Goal: Transaction & Acquisition: Purchase product/service

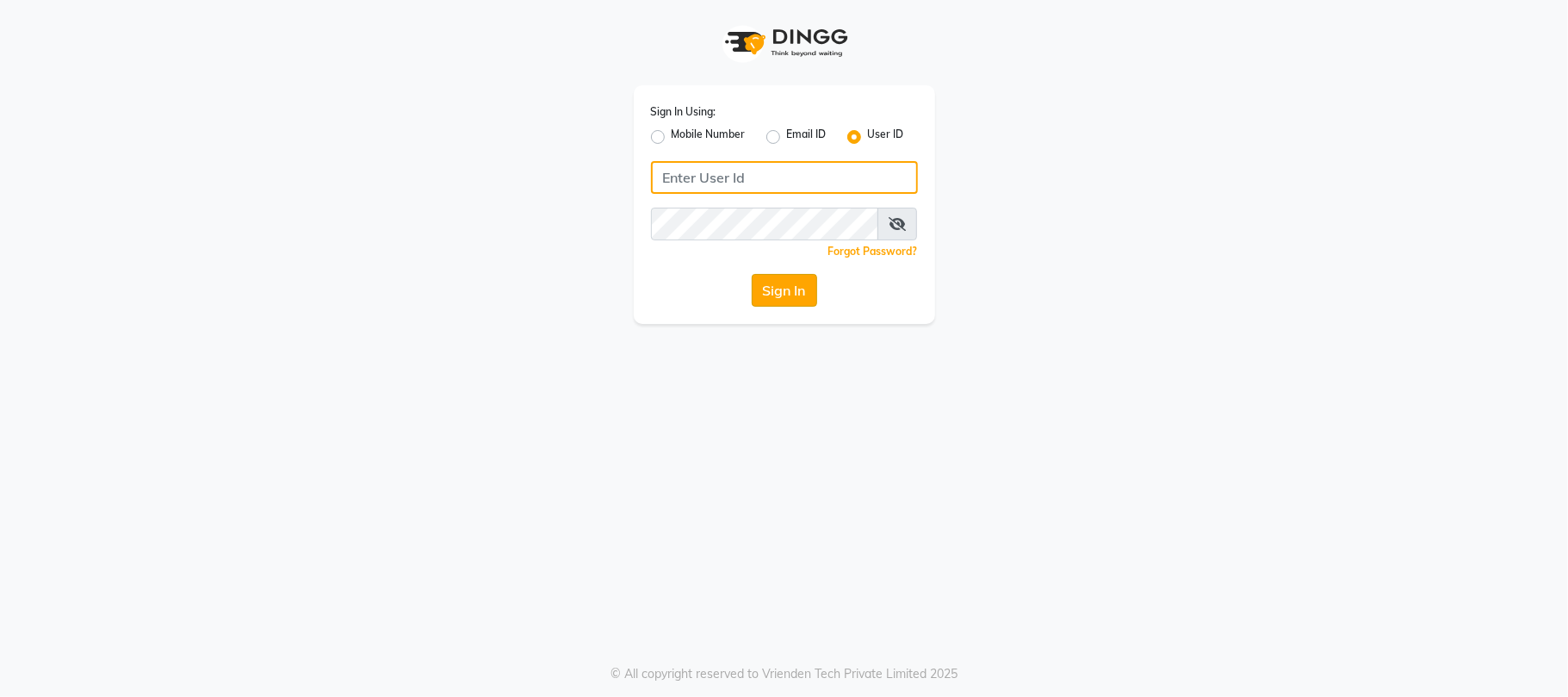
type input "sn"
click at [769, 286] on button "Sign In" at bounding box center [785, 290] width 66 height 33
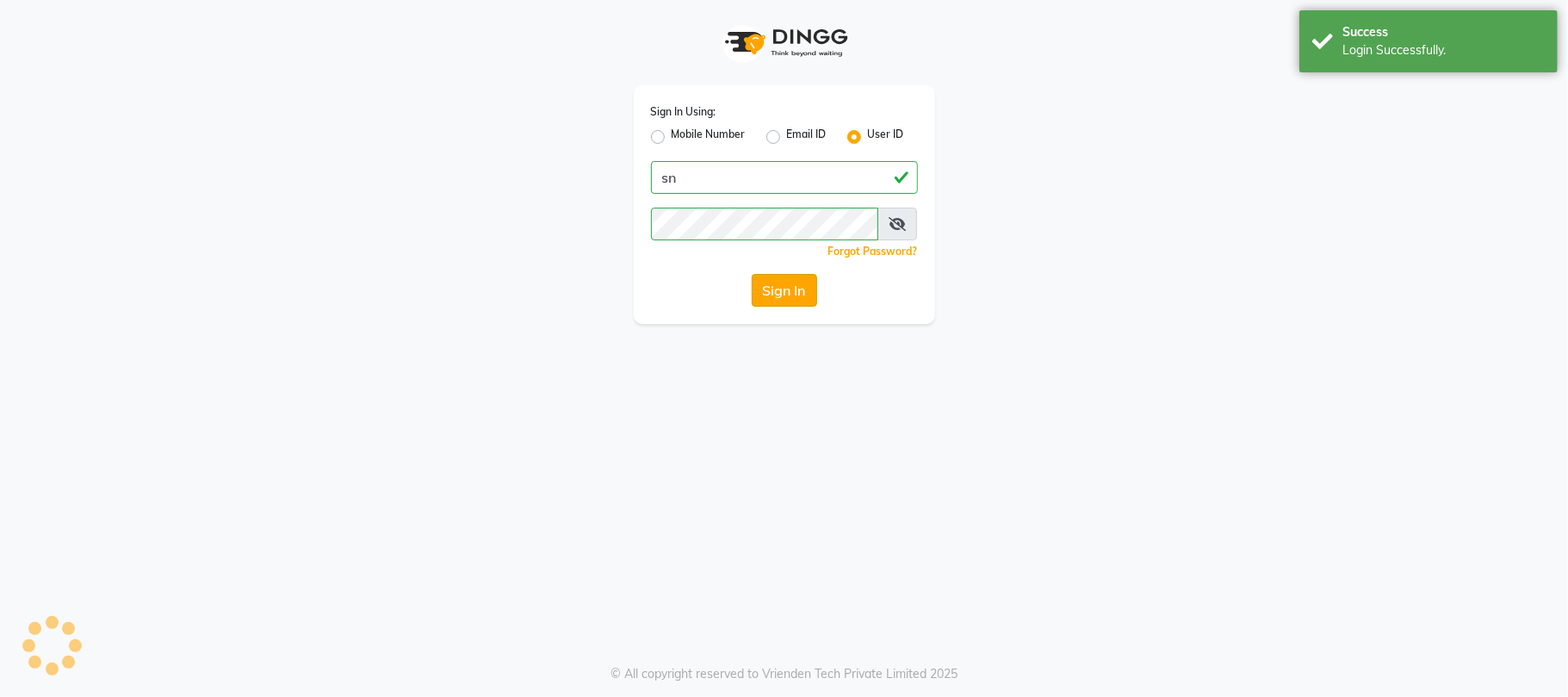
select select "service"
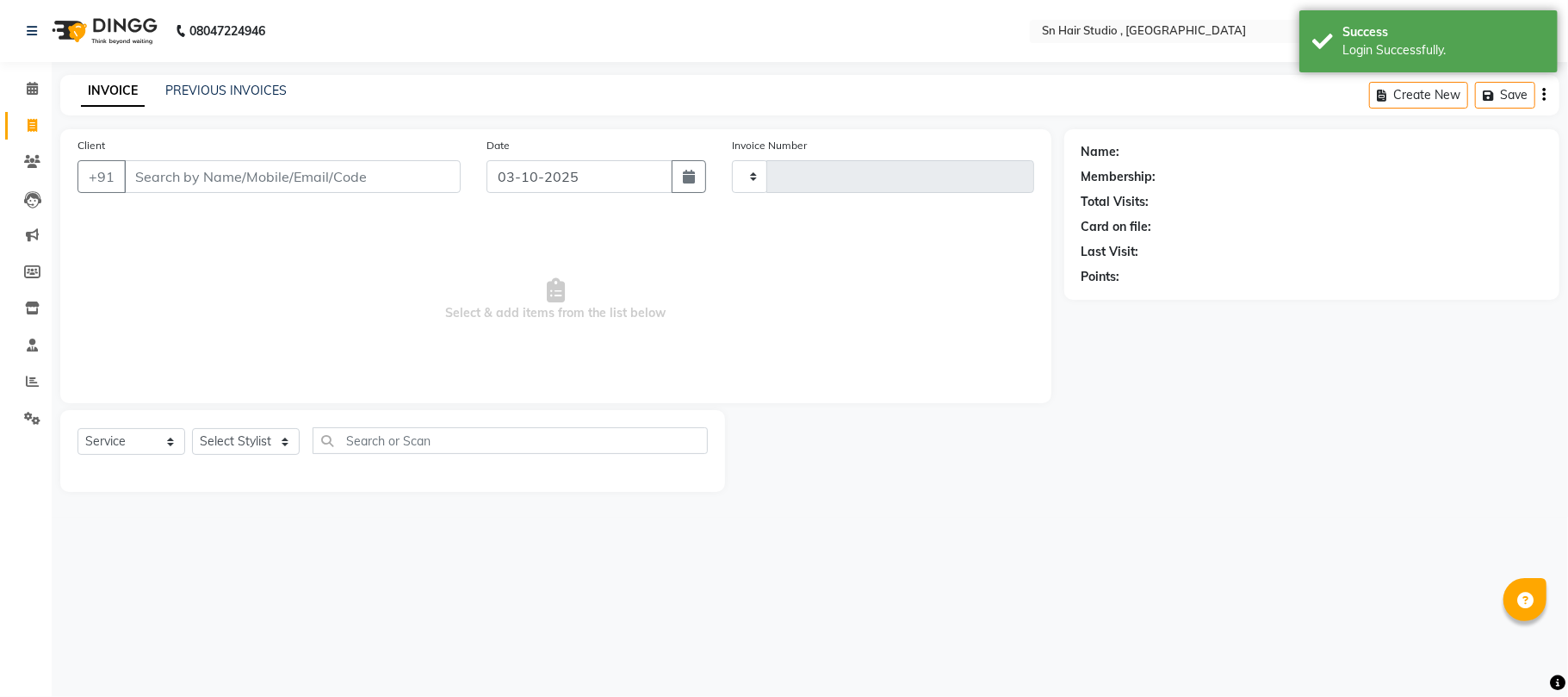
type input "1788"
select select "6415"
click at [336, 176] on input "Client" at bounding box center [293, 177] width 337 height 33
click at [231, 181] on input "Client" at bounding box center [293, 177] width 337 height 33
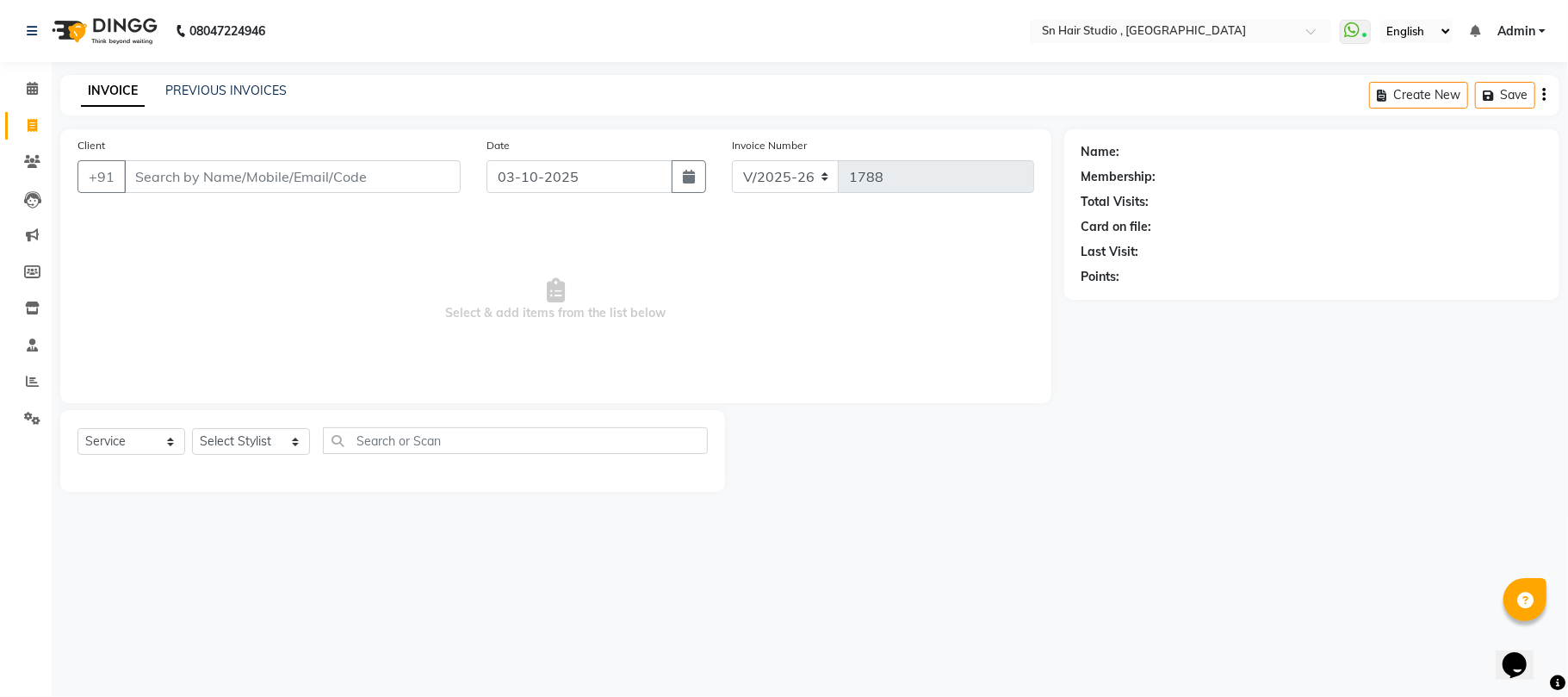
click at [225, 244] on span "Select & add items from the list below" at bounding box center [556, 299] width 957 height 172
click at [198, 167] on input "Client" at bounding box center [293, 177] width 337 height 33
click at [198, 166] on input "Client" at bounding box center [293, 177] width 337 height 33
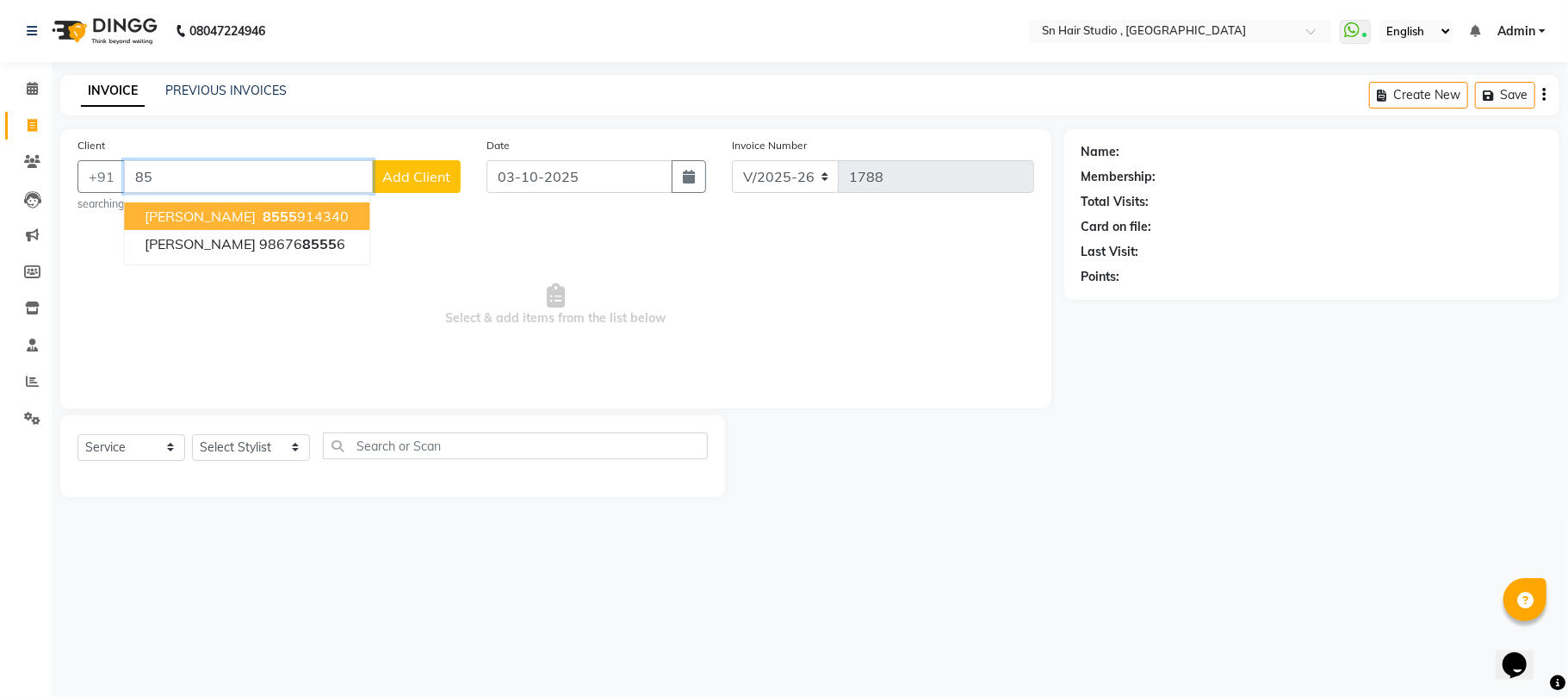
type input "8"
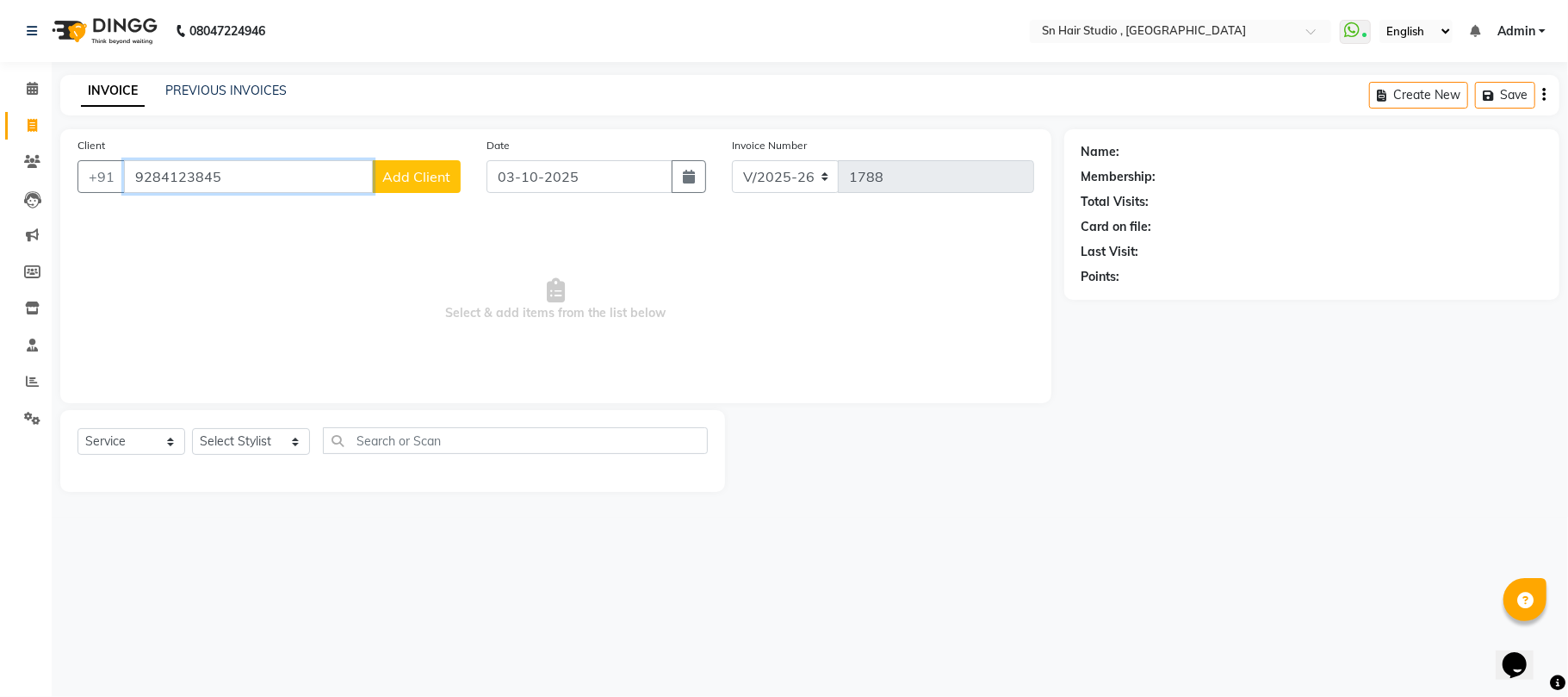
type input "9284123845"
click at [428, 161] on button "Add Client" at bounding box center [416, 177] width 89 height 33
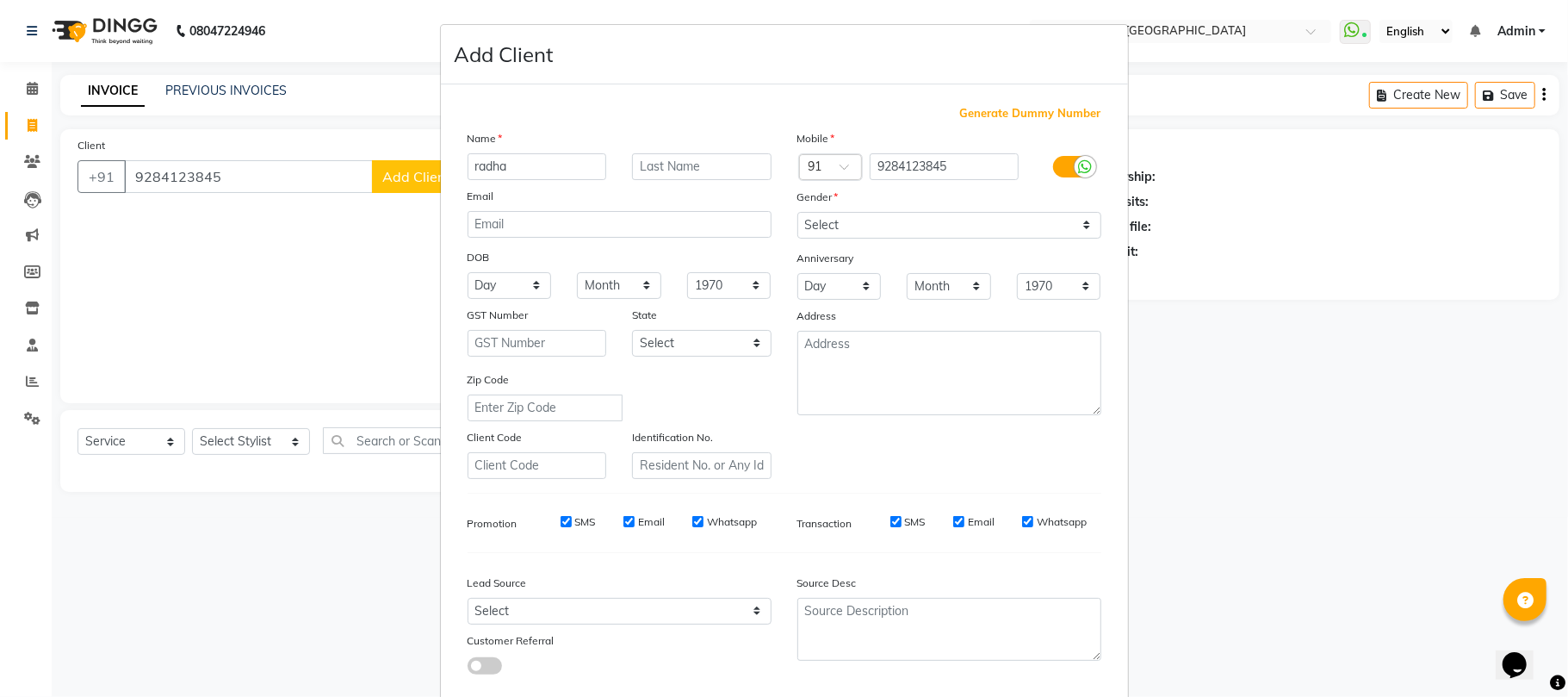
type input "radha"
click at [1072, 225] on select "Select [DEMOGRAPHIC_DATA] [DEMOGRAPHIC_DATA] Other Prefer Not To Say" at bounding box center [950, 225] width 304 height 27
select select "[DEMOGRAPHIC_DATA]"
click at [798, 212] on select "Select [DEMOGRAPHIC_DATA] [DEMOGRAPHIC_DATA] Other Prefer Not To Say" at bounding box center [950, 225] width 304 height 27
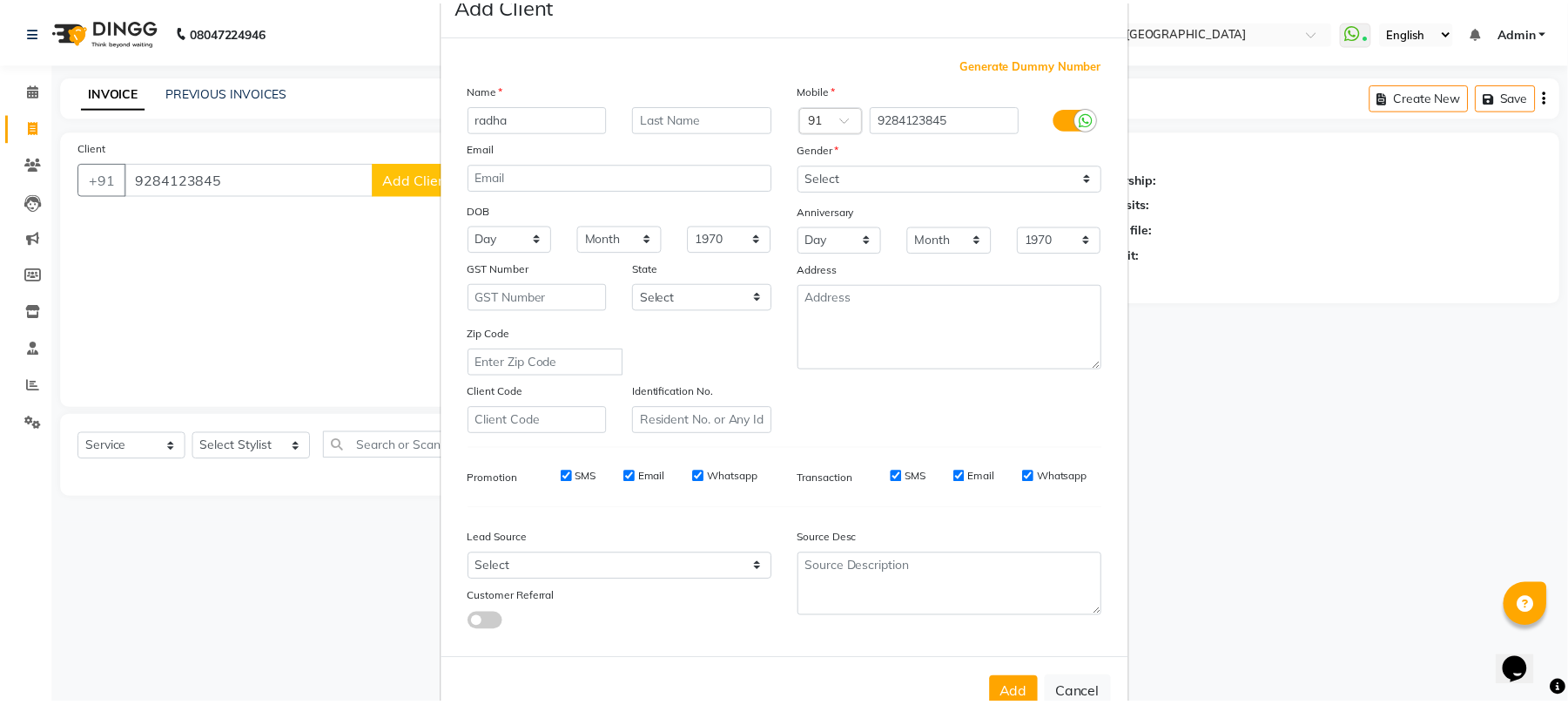
scroll to position [95, 0]
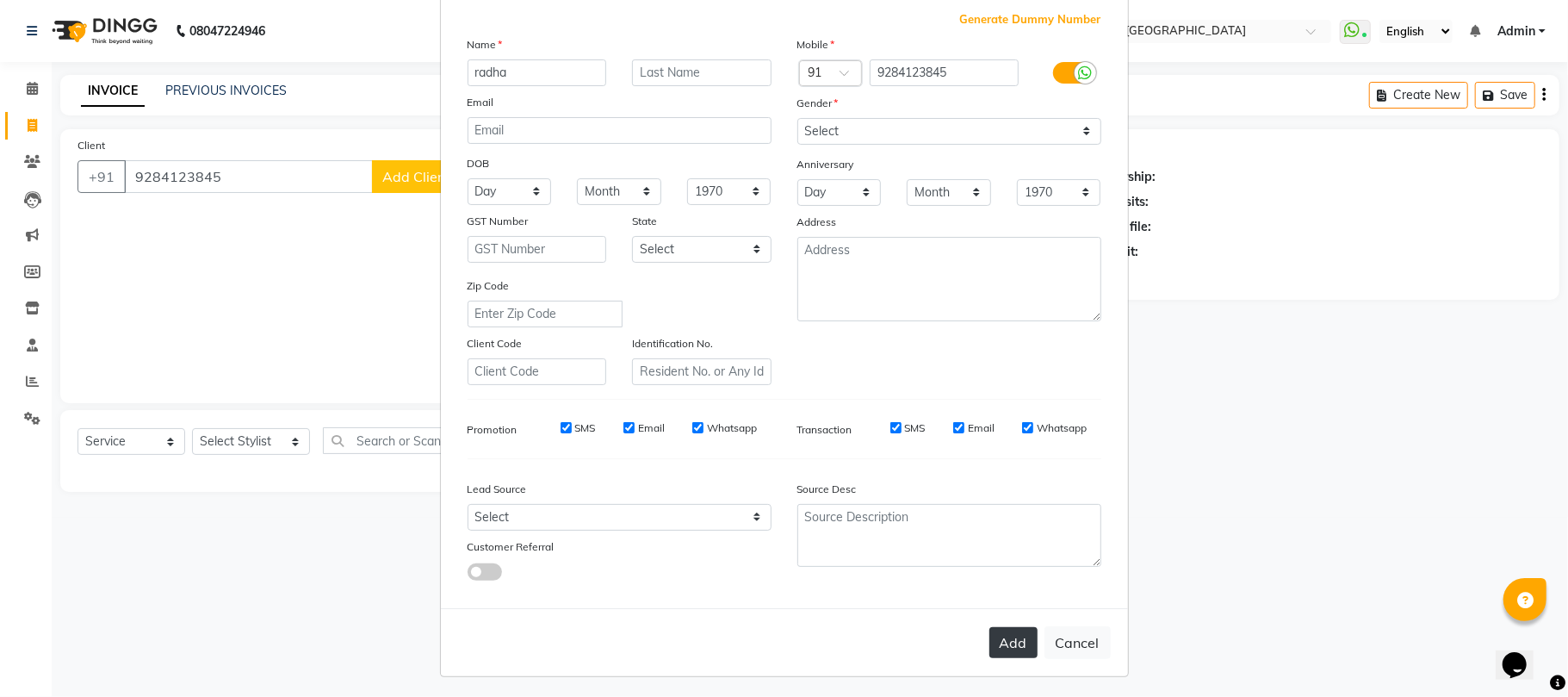
click at [1008, 638] on button "Add" at bounding box center [1014, 643] width 48 height 31
select select
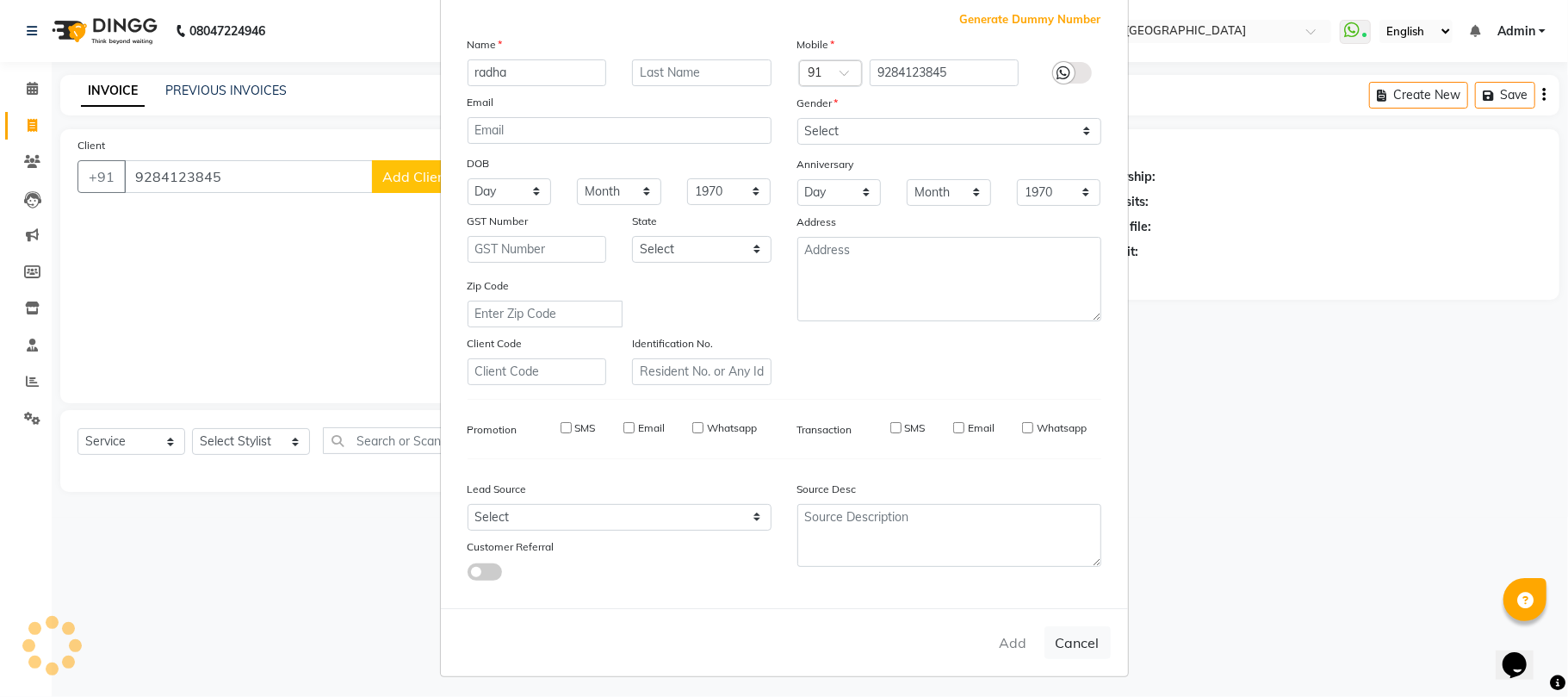
select select
checkbox input "false"
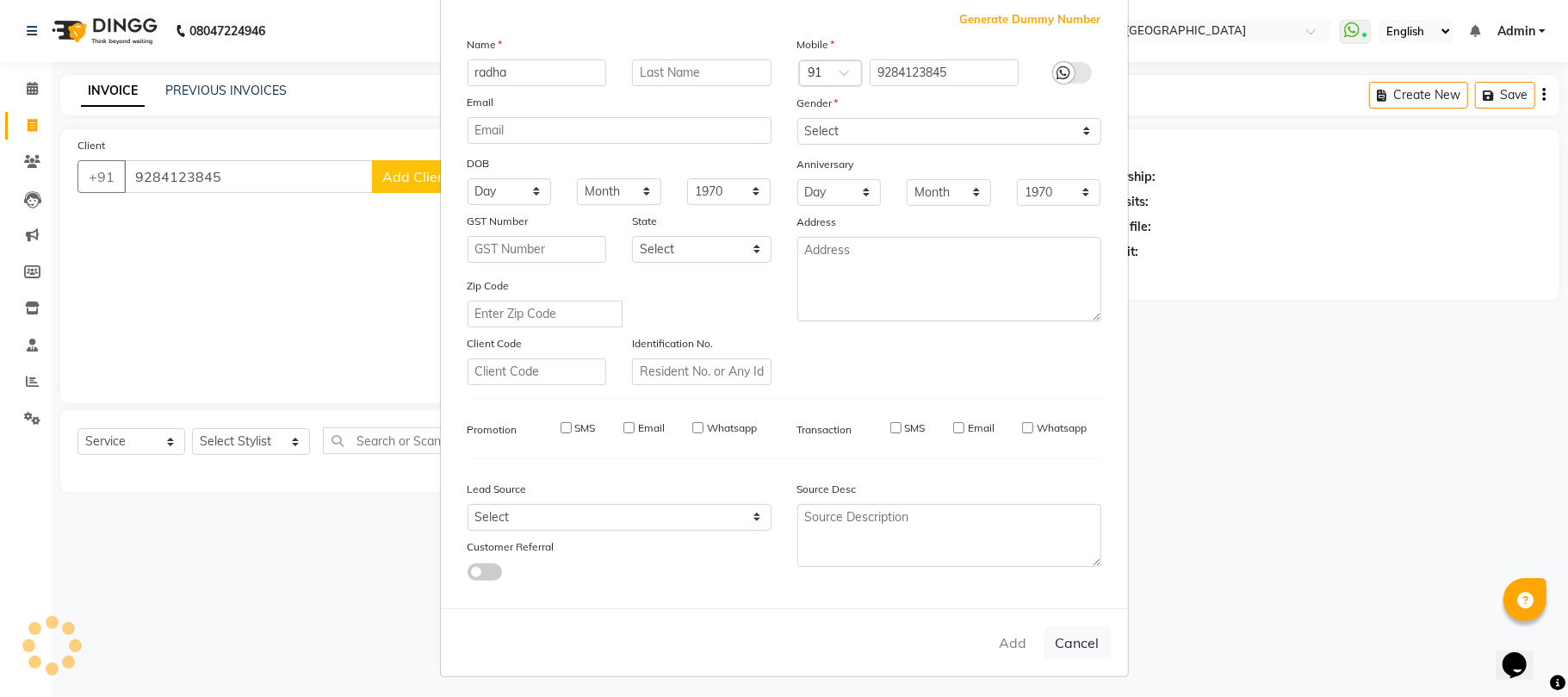
checkbox input "false"
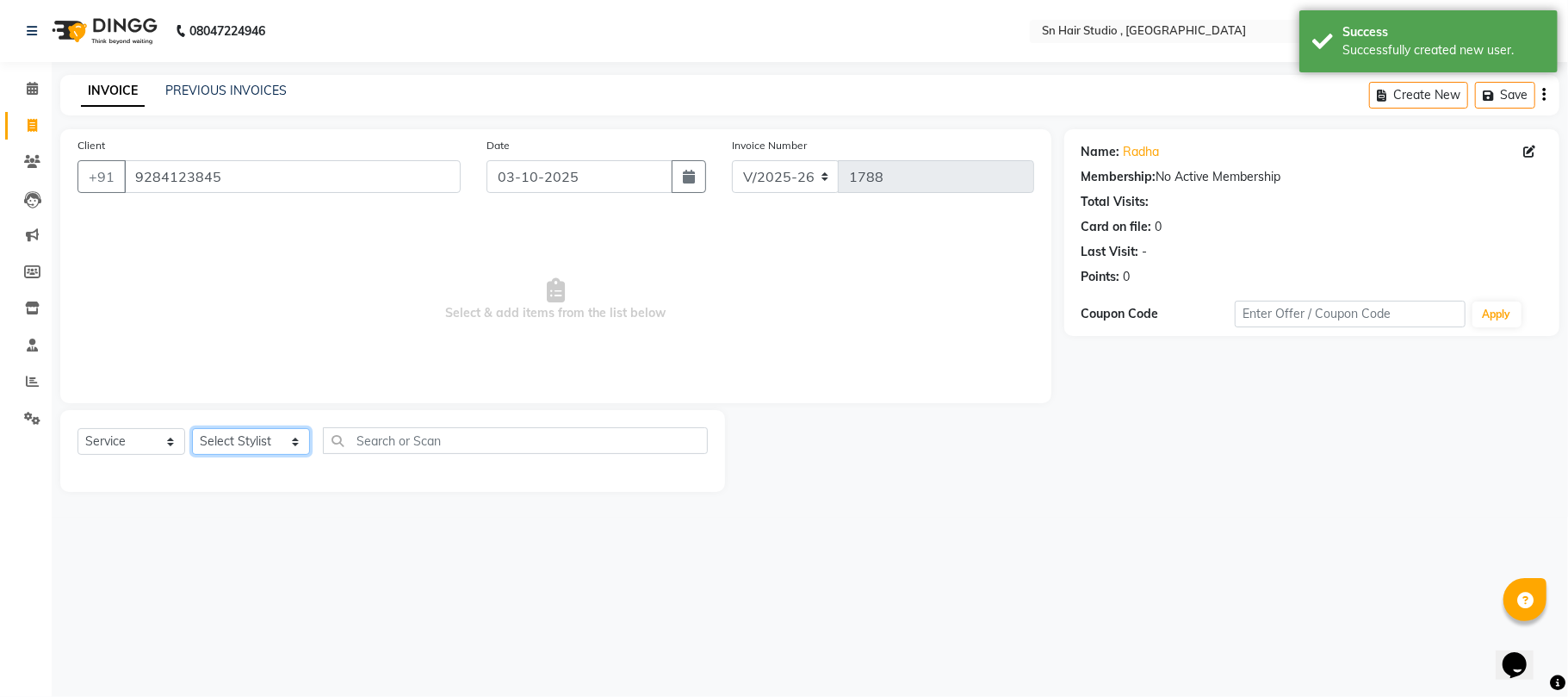
click at [289, 441] on select "Select Stylist [PERSON_NAME] [PERSON_NAME] [PERSON_NAME] hair [PERSON_NAME]" at bounding box center [250, 441] width 118 height 27
select select "58014"
click at [192, 428] on select "Select Stylist [PERSON_NAME] [PERSON_NAME] [PERSON_NAME] hair [PERSON_NAME]" at bounding box center [250, 441] width 118 height 27
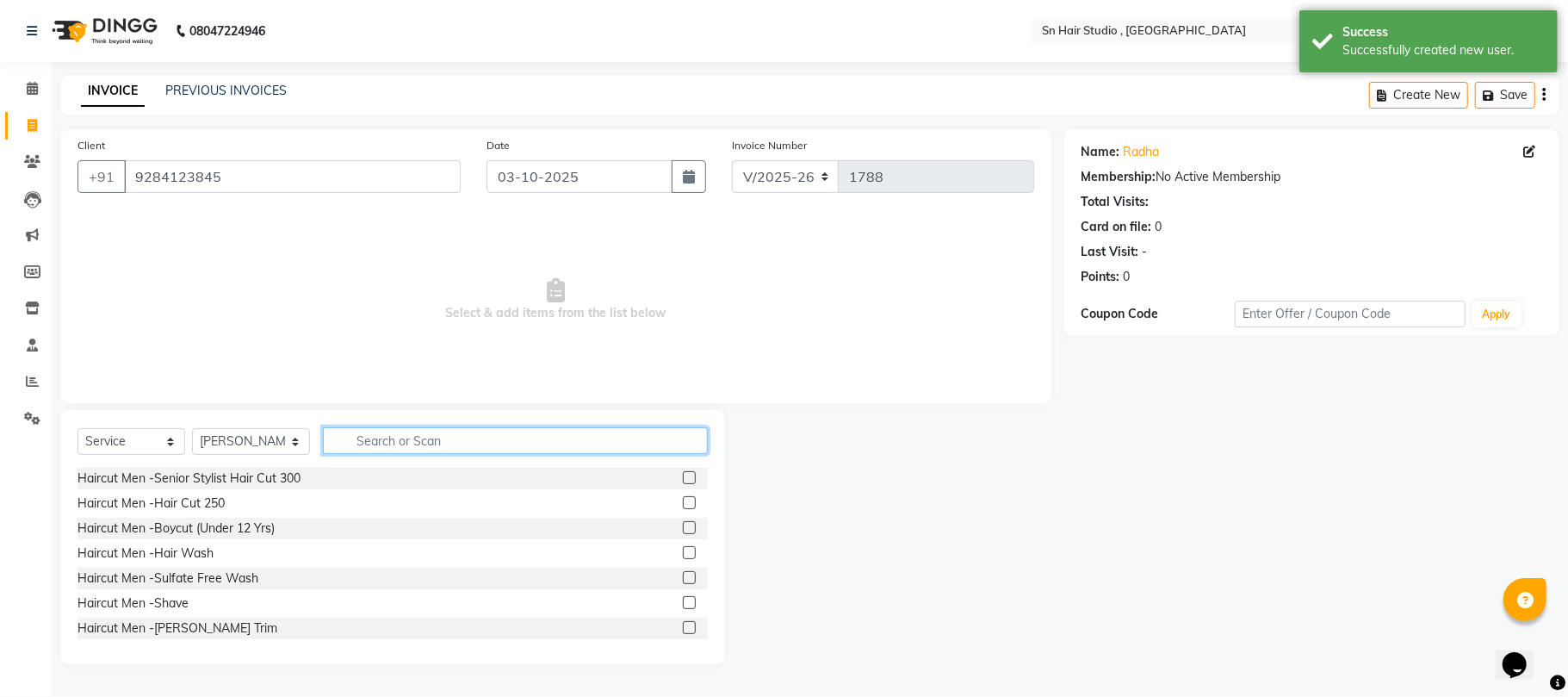
click at [355, 436] on input "text" at bounding box center [515, 440] width 385 height 27
type input "ey"
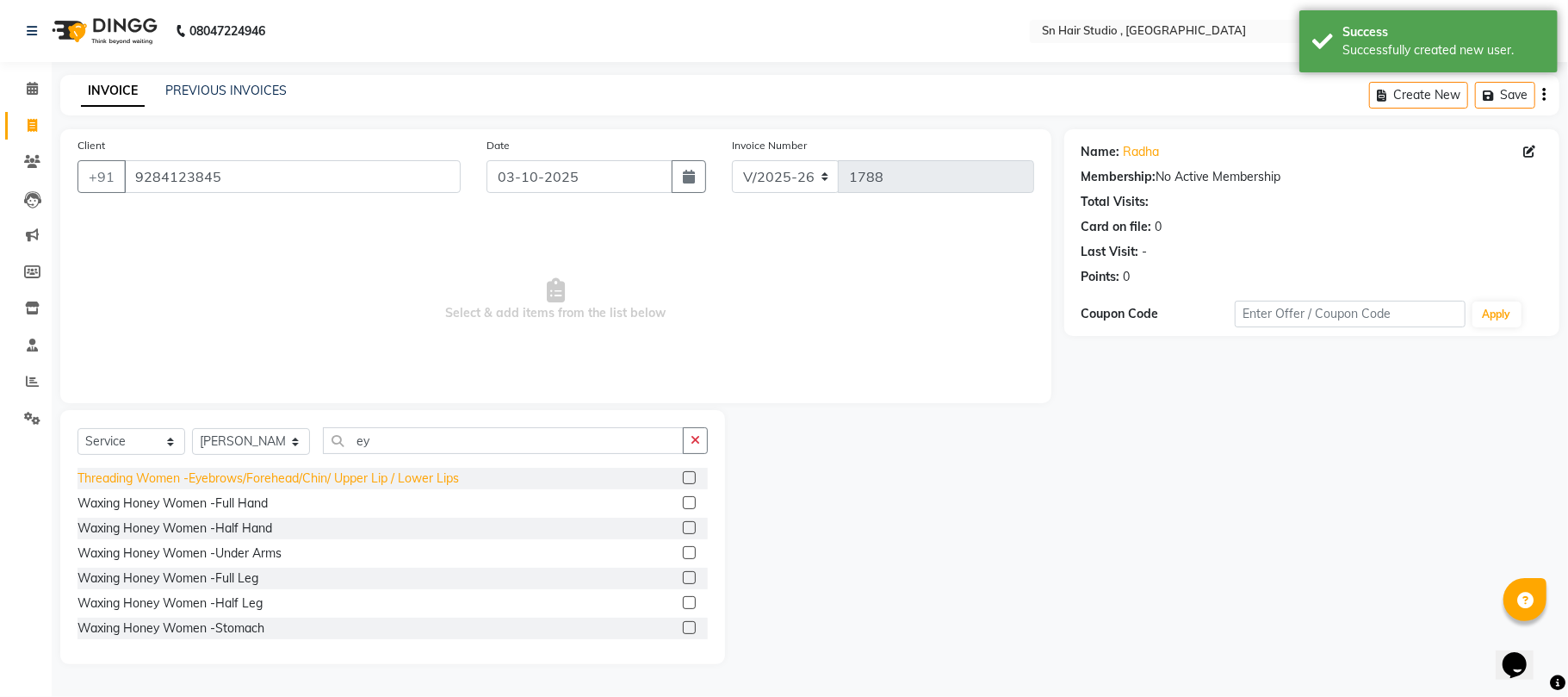
click at [358, 473] on div "Threading Women -Eyebrows/Forehead/Chin/ Upper Lip / Lower Lips" at bounding box center [269, 478] width 382 height 18
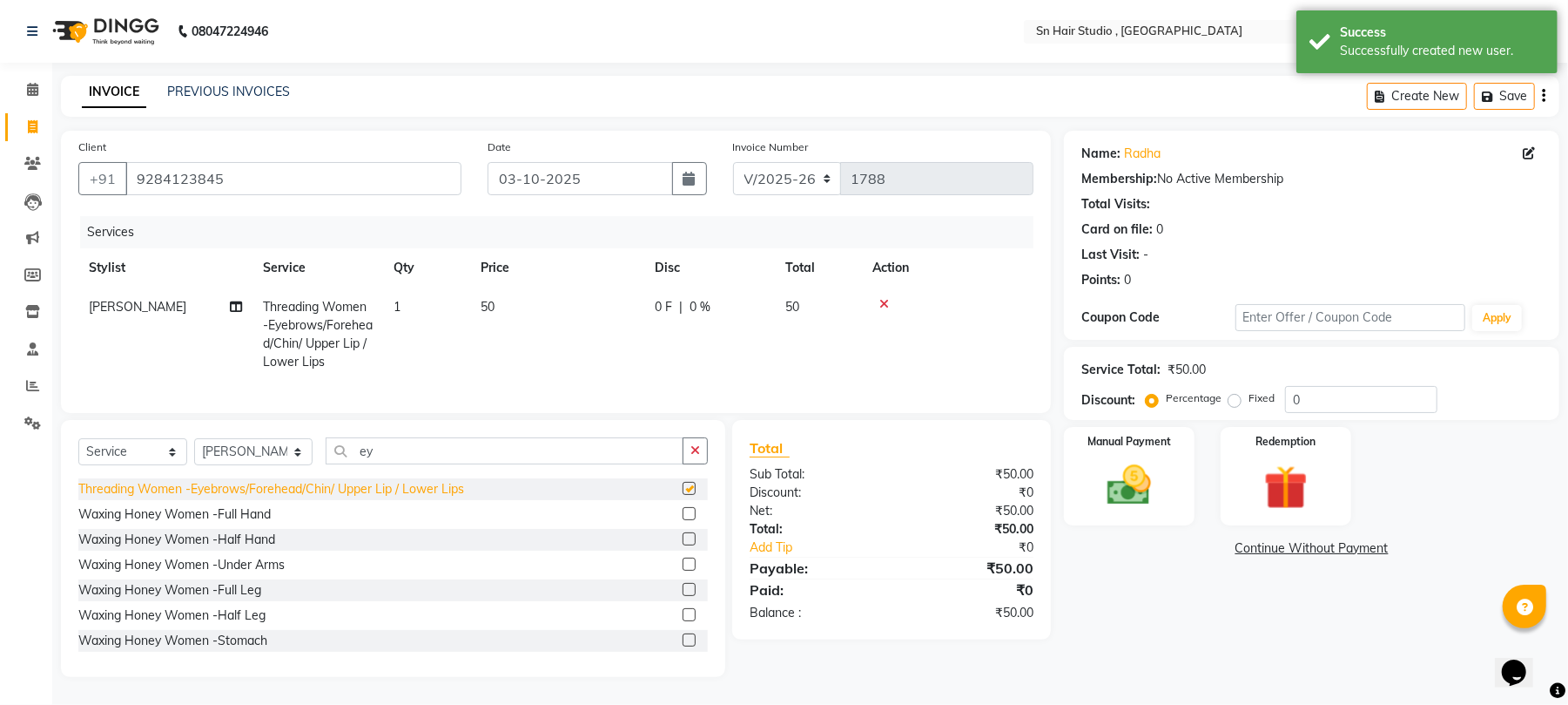
checkbox input "false"
click at [1115, 464] on img at bounding box center [1130, 486] width 75 height 53
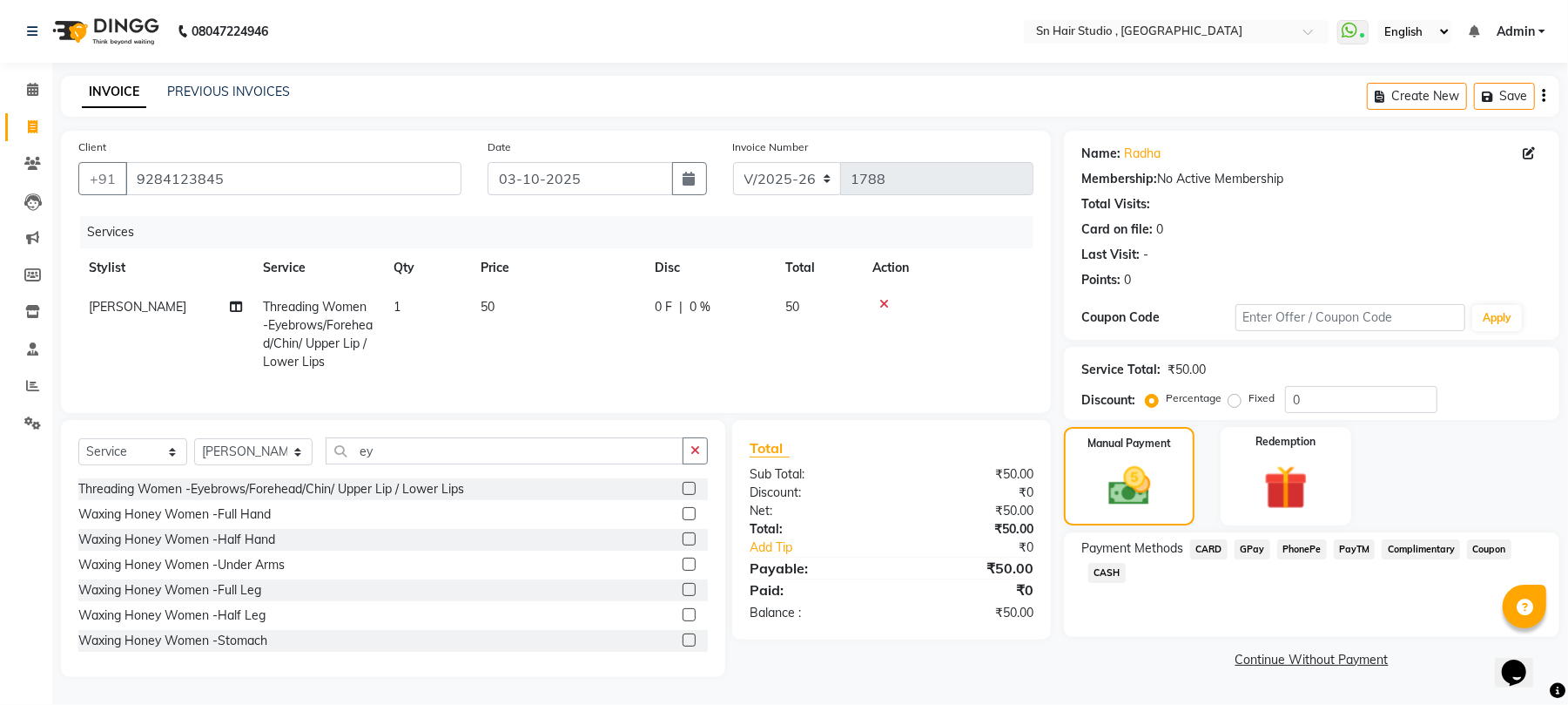
click at [1108, 570] on span "CASH" at bounding box center [1107, 572] width 38 height 20
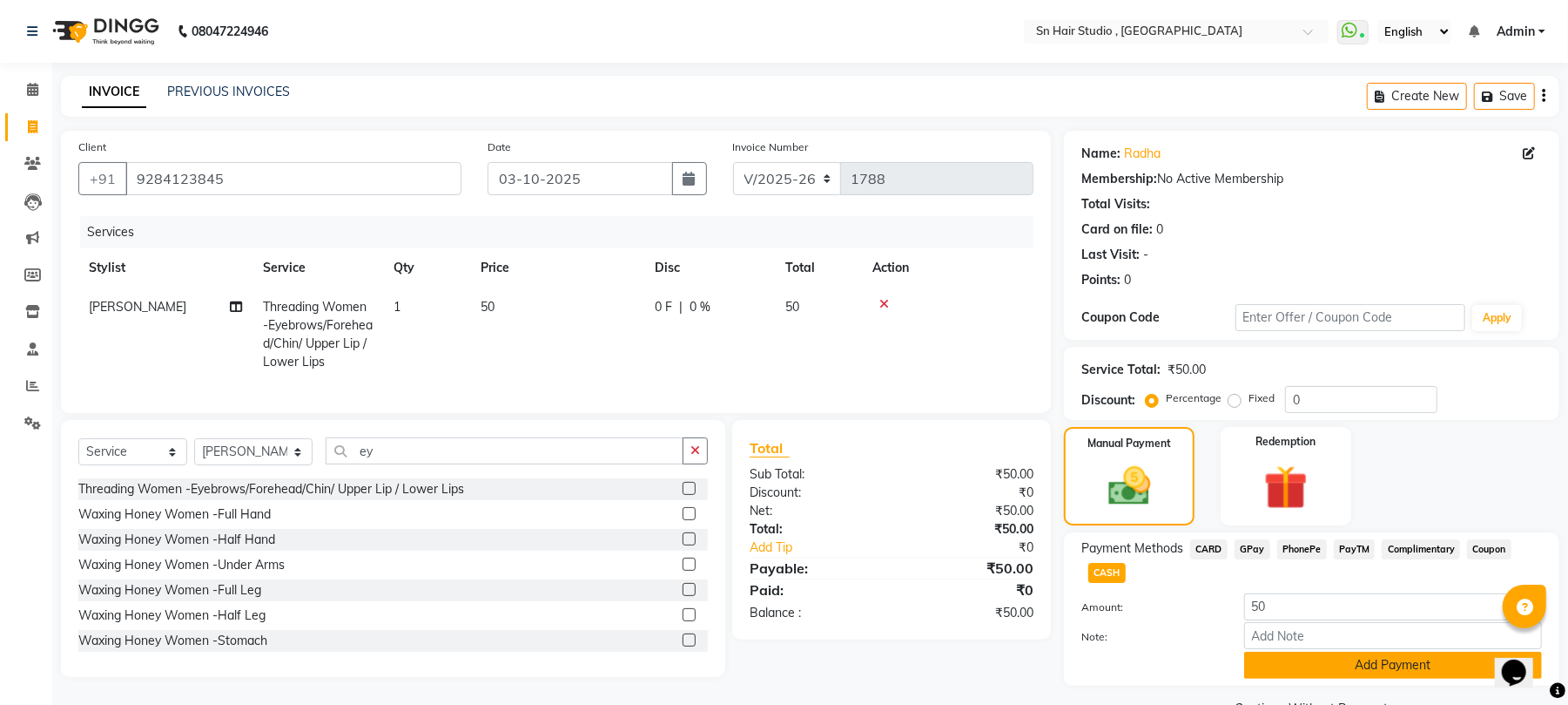
click at [1407, 669] on button "Add Payment" at bounding box center [1393, 665] width 298 height 27
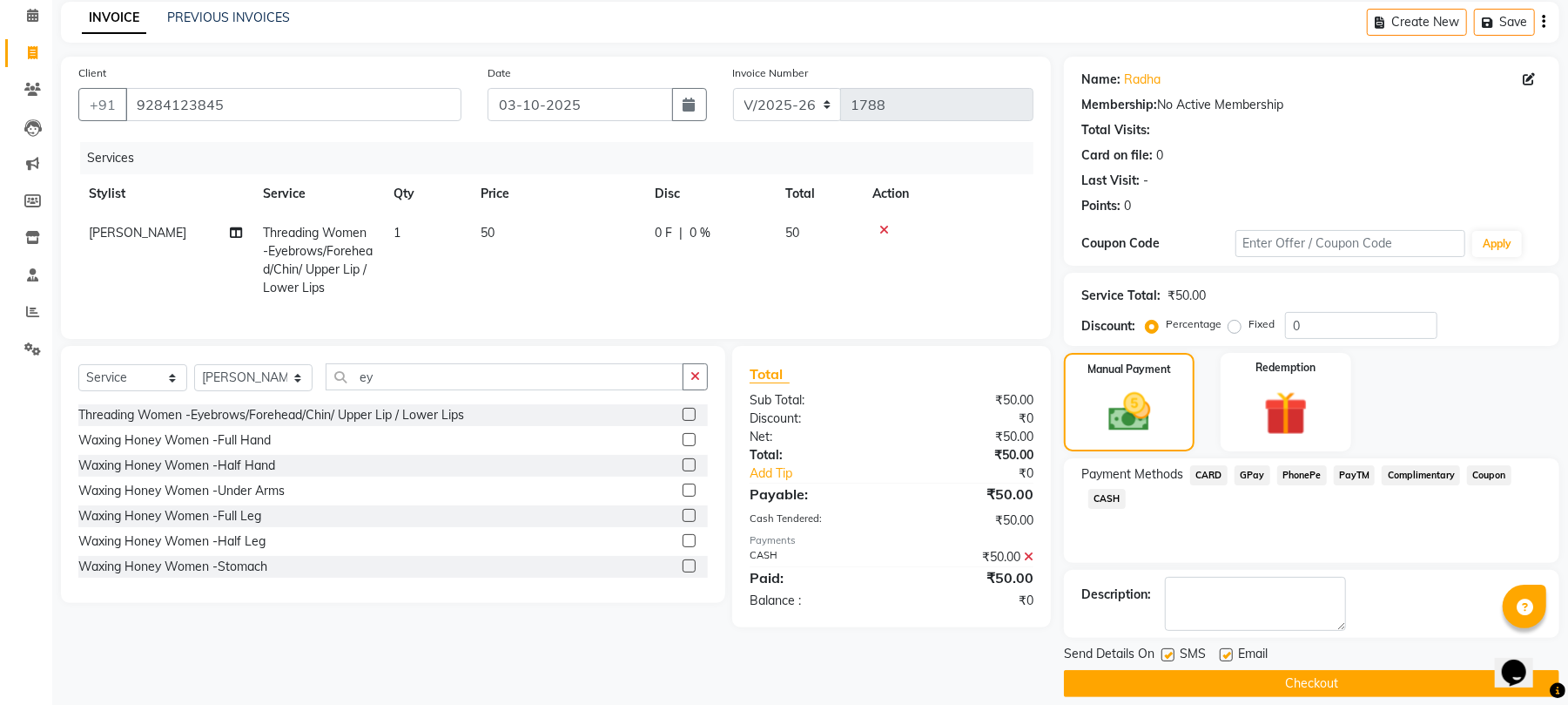
scroll to position [94, 0]
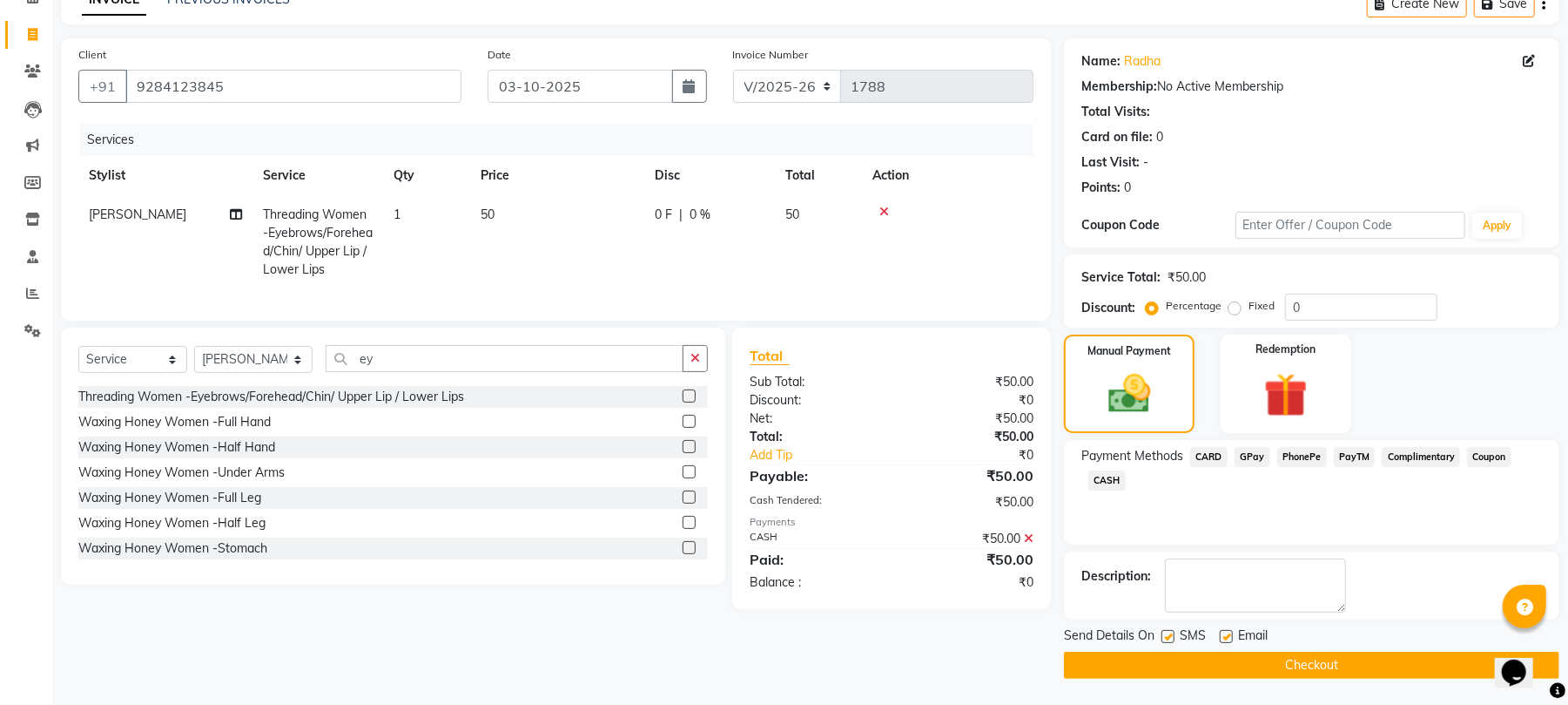
click at [1262, 656] on button "Checkout" at bounding box center [1312, 665] width 496 height 27
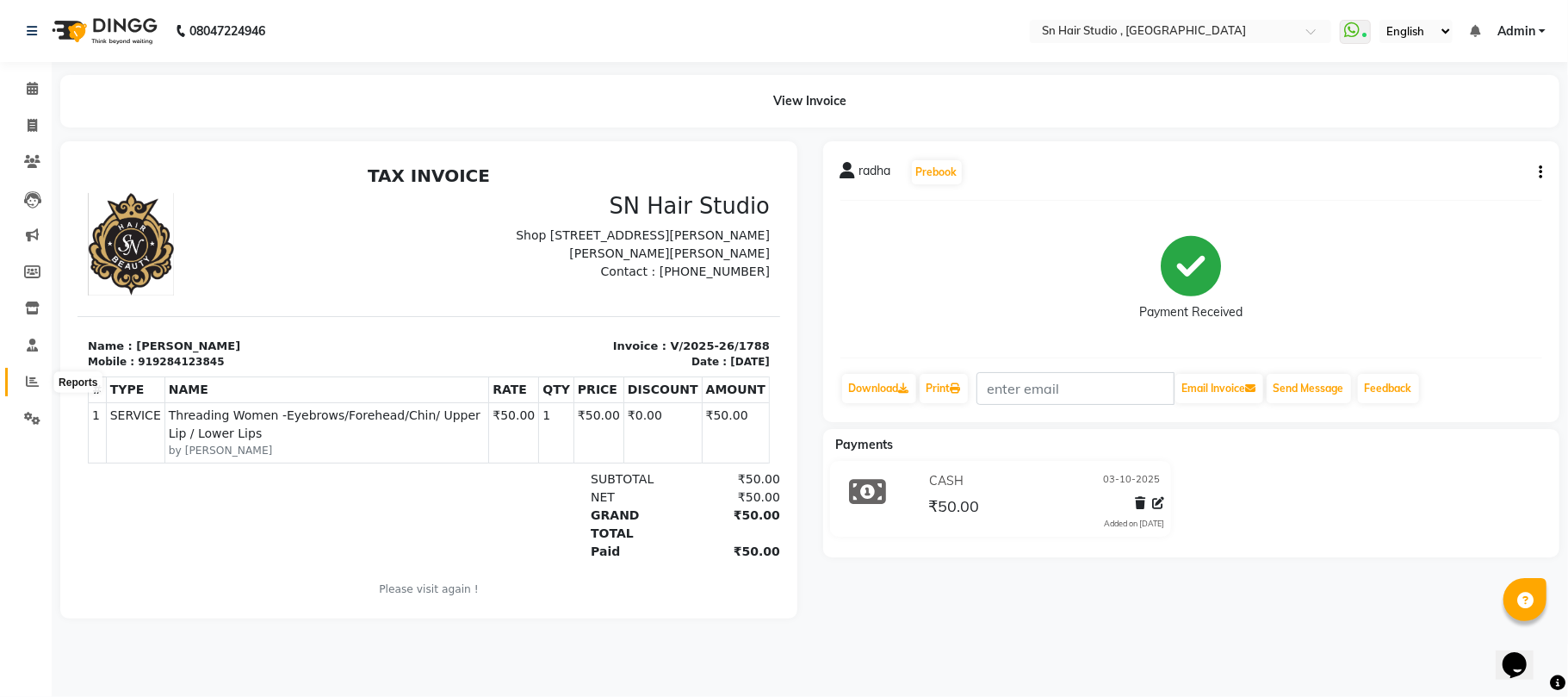
click at [26, 381] on icon at bounding box center [32, 381] width 13 height 13
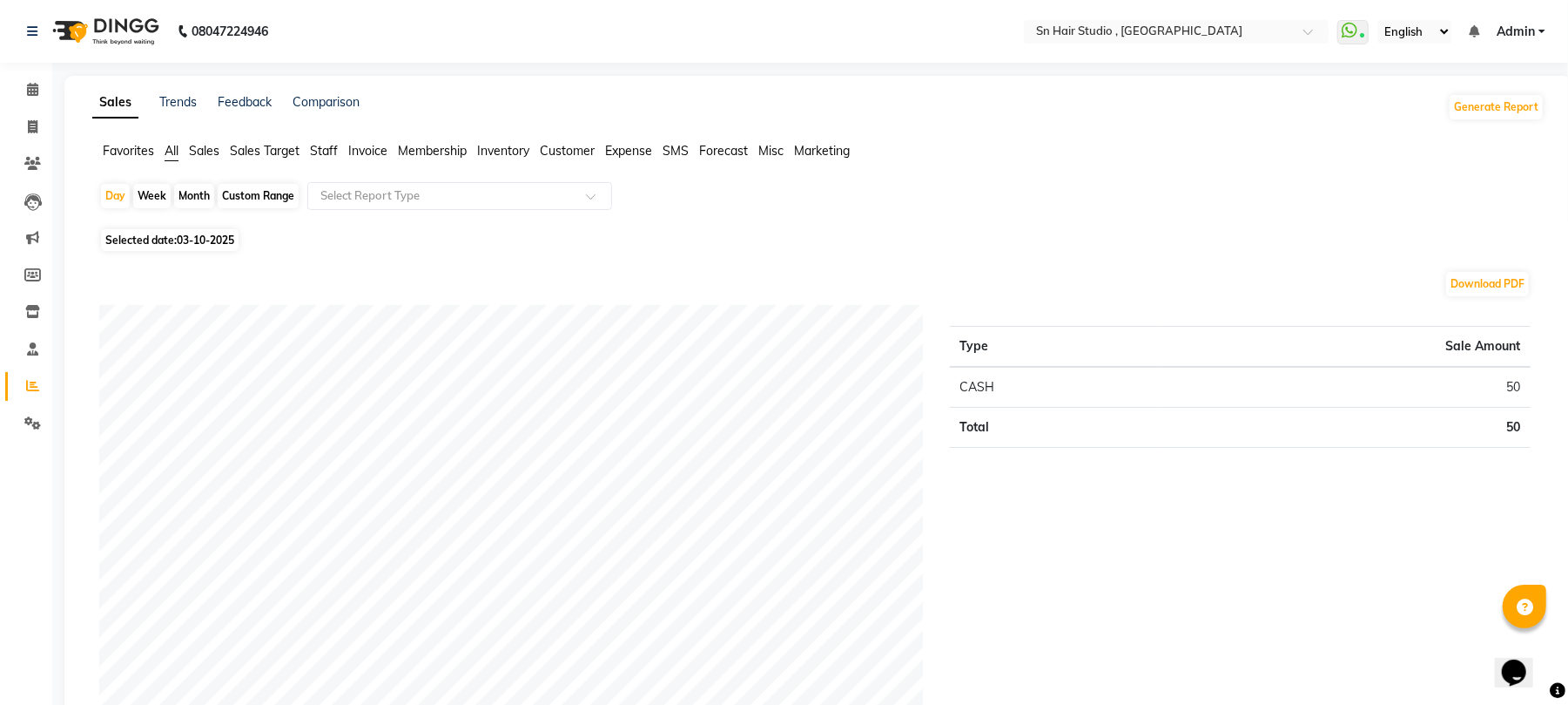
click at [329, 152] on span "Staff" at bounding box center [324, 151] width 28 height 16
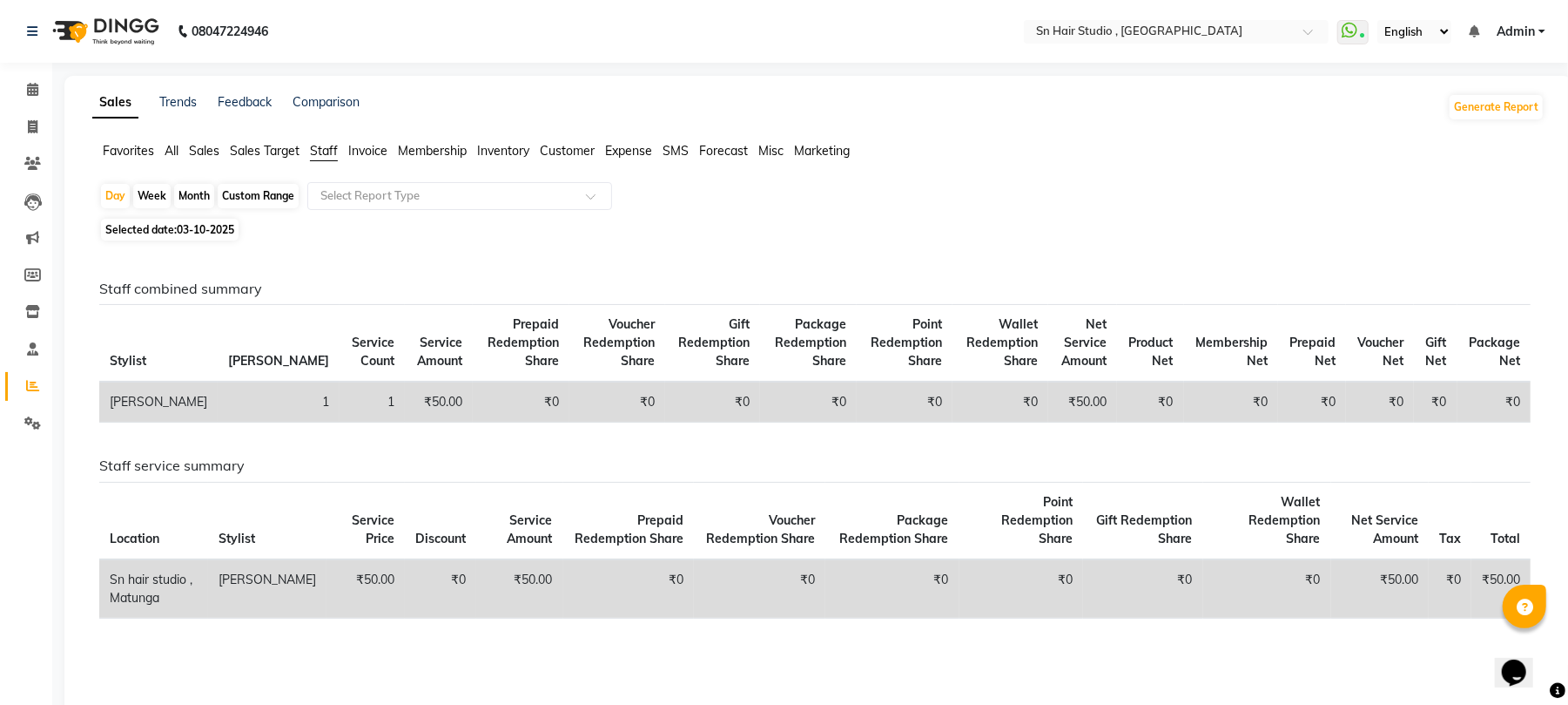
click at [181, 203] on div "Month" at bounding box center [194, 196] width 40 height 24
select select "10"
select select "2025"
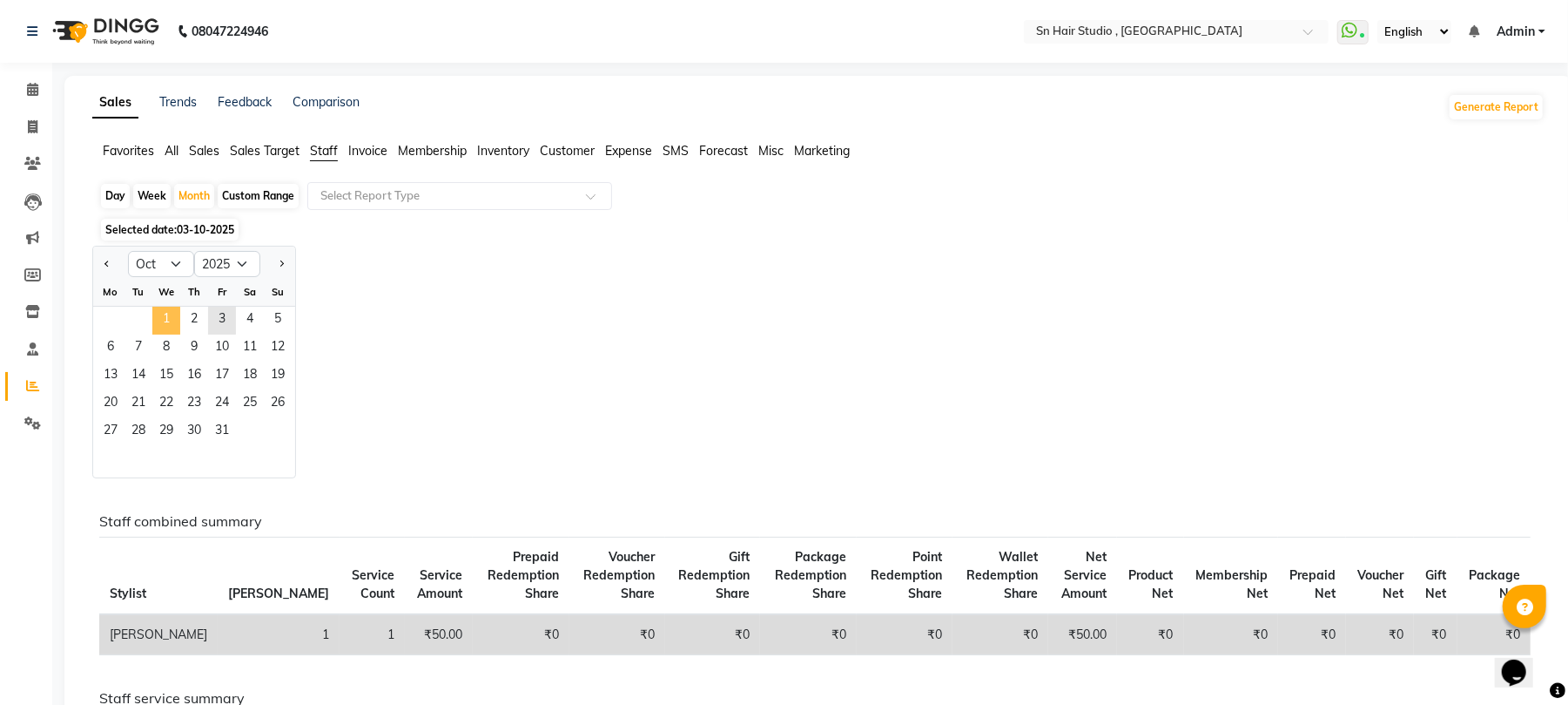
click at [168, 328] on span "1" at bounding box center [167, 321] width 28 height 28
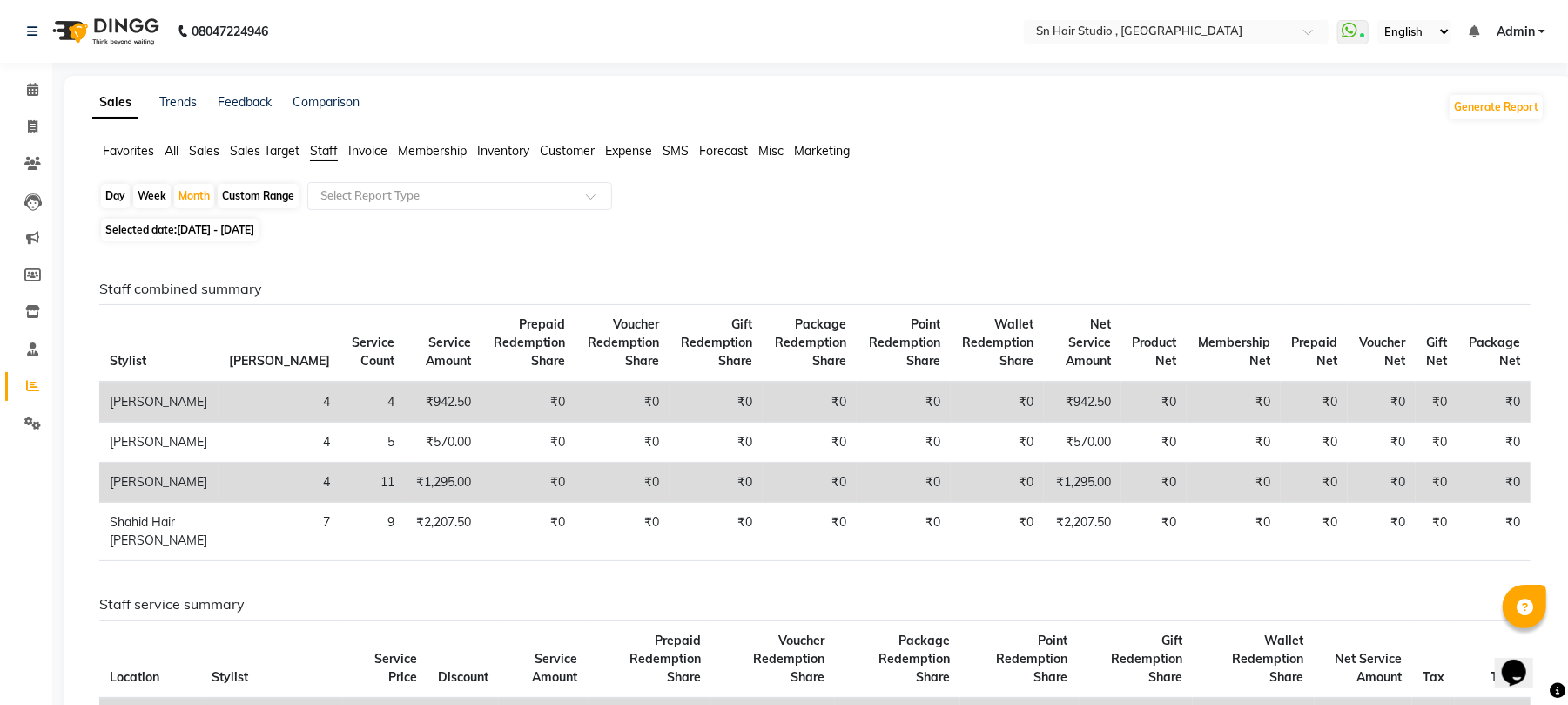
click at [168, 328] on th "Stylist" at bounding box center [159, 343] width 120 height 78
